Goal: Task Accomplishment & Management: Use online tool/utility

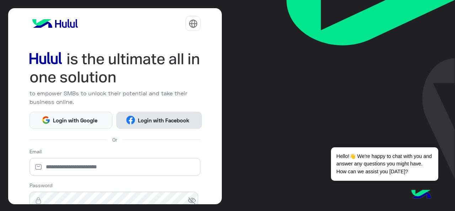
click at [170, 121] on span "Login with Facebook" at bounding box center [163, 120] width 57 height 8
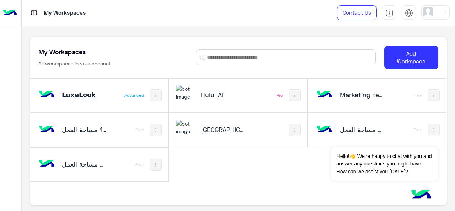
click at [208, 132] on h5 "[GEOGRAPHIC_DATA]" at bounding box center [223, 129] width 45 height 9
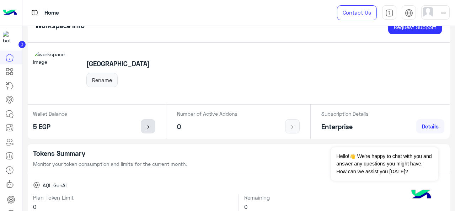
scroll to position [23, 0]
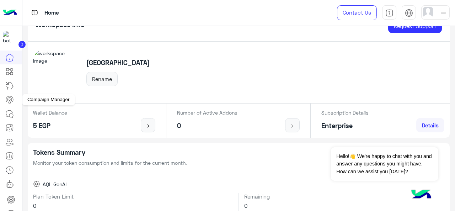
click at [13, 99] on icon at bounding box center [9, 99] width 7 height 6
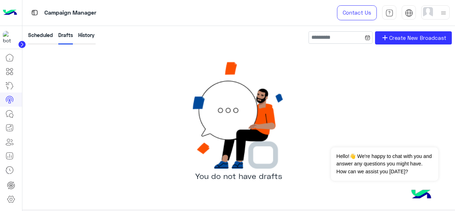
scroll to position [18, 0]
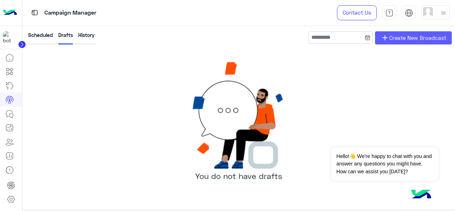
click at [400, 37] on span "Create New Broadcast" at bounding box center [417, 38] width 57 height 8
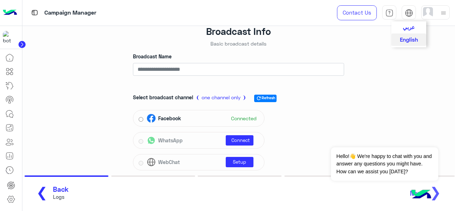
click at [409, 28] on span "عربي" at bounding box center [409, 27] width 12 height 6
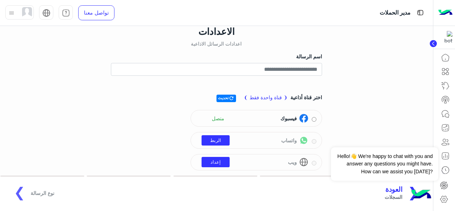
click at [44, 194] on div "❮ العودة السجلات نوع الرسالة ❯" at bounding box center [216, 193] width 420 height 20
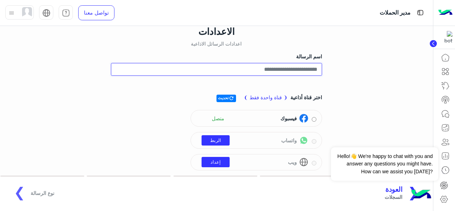
click at [297, 70] on input "اسم الرسالة" at bounding box center [216, 69] width 211 height 13
type input "*"
type input "*****"
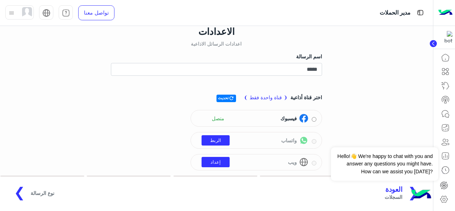
click at [43, 193] on span "نوع الرسالة" at bounding box center [43, 192] width 24 height 7
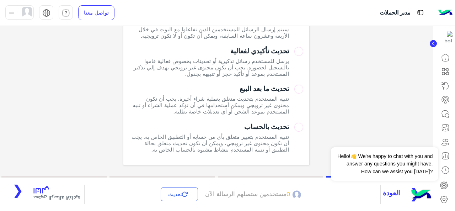
scroll to position [128, 0]
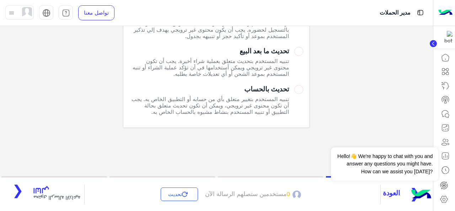
click at [43, 197] on span "محتوى الرسالة الاذاعية" at bounding box center [56, 197] width 47 height 7
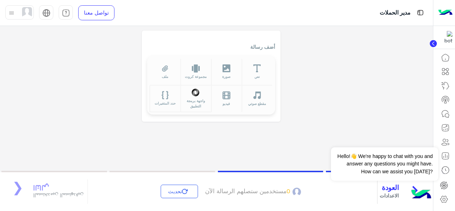
scroll to position [65, 0]
click at [261, 66] on icon at bounding box center [257, 69] width 8 height 8
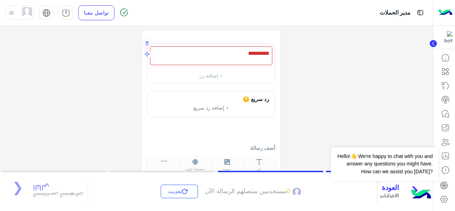
click at [256, 56] on div at bounding box center [211, 55] width 122 height 19
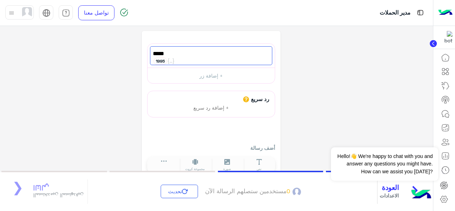
type textarea "*****"
click at [99, 132] on div "محتوى الرسالة الاذاعية ما المحتوى الذي تود ارساله لمستخدميك الرسالة الإذاعية **…" at bounding box center [216, 77] width 433 height 217
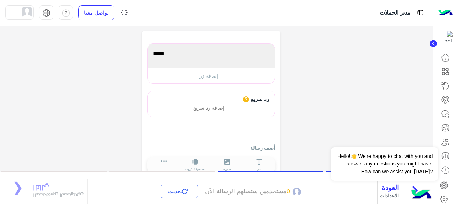
scroll to position [123, 0]
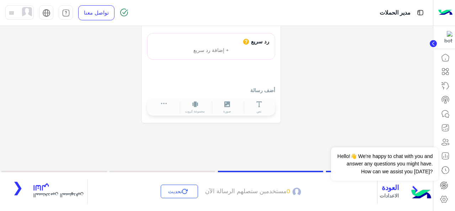
click at [40, 193] on span "المستخدمين المستهدفين" at bounding box center [58, 195] width 50 height 7
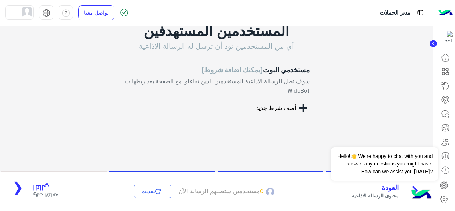
scroll to position [22, 0]
click at [309, 108] on button "أضف شرط جديد" at bounding box center [281, 108] width 55 height 9
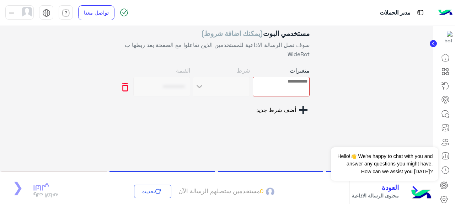
scroll to position [60, 0]
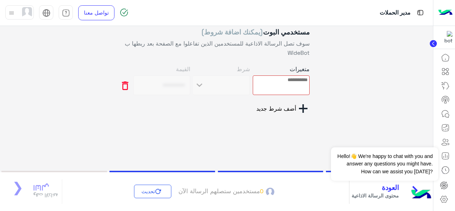
click at [299, 84] on div at bounding box center [281, 85] width 57 height 20
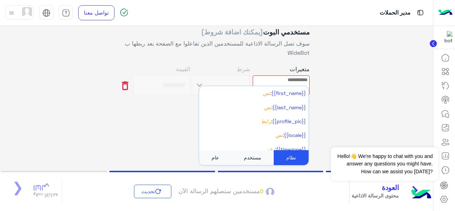
click at [297, 79] on input "text" at bounding box center [280, 80] width 55 height 8
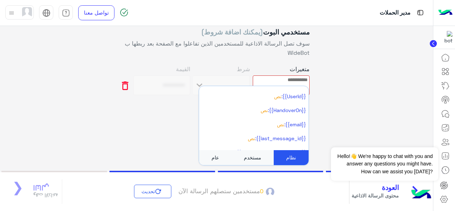
scroll to position [165, 0]
click at [343, 67] on div "المستخدمين المستهدفين أي من المستخدمين تود أن ترسل له الرسالة الاذاعية مستخدمي …" at bounding box center [216, 51] width 433 height 154
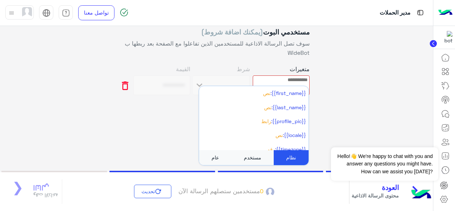
click at [292, 79] on input "text" at bounding box center [280, 80] width 55 height 8
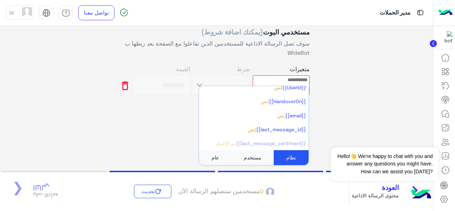
click at [356, 57] on div "المستخدمين المستهدفين أي من المستخدمين تود أن ترسل له الرسالة الاذاعية مستخدمي …" at bounding box center [216, 51] width 433 height 154
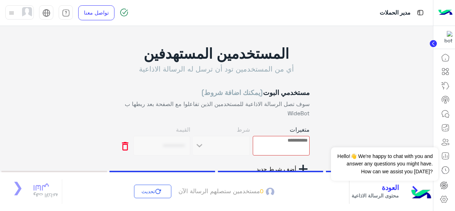
scroll to position [60, 0]
